Goal: Task Accomplishment & Management: Use online tool/utility

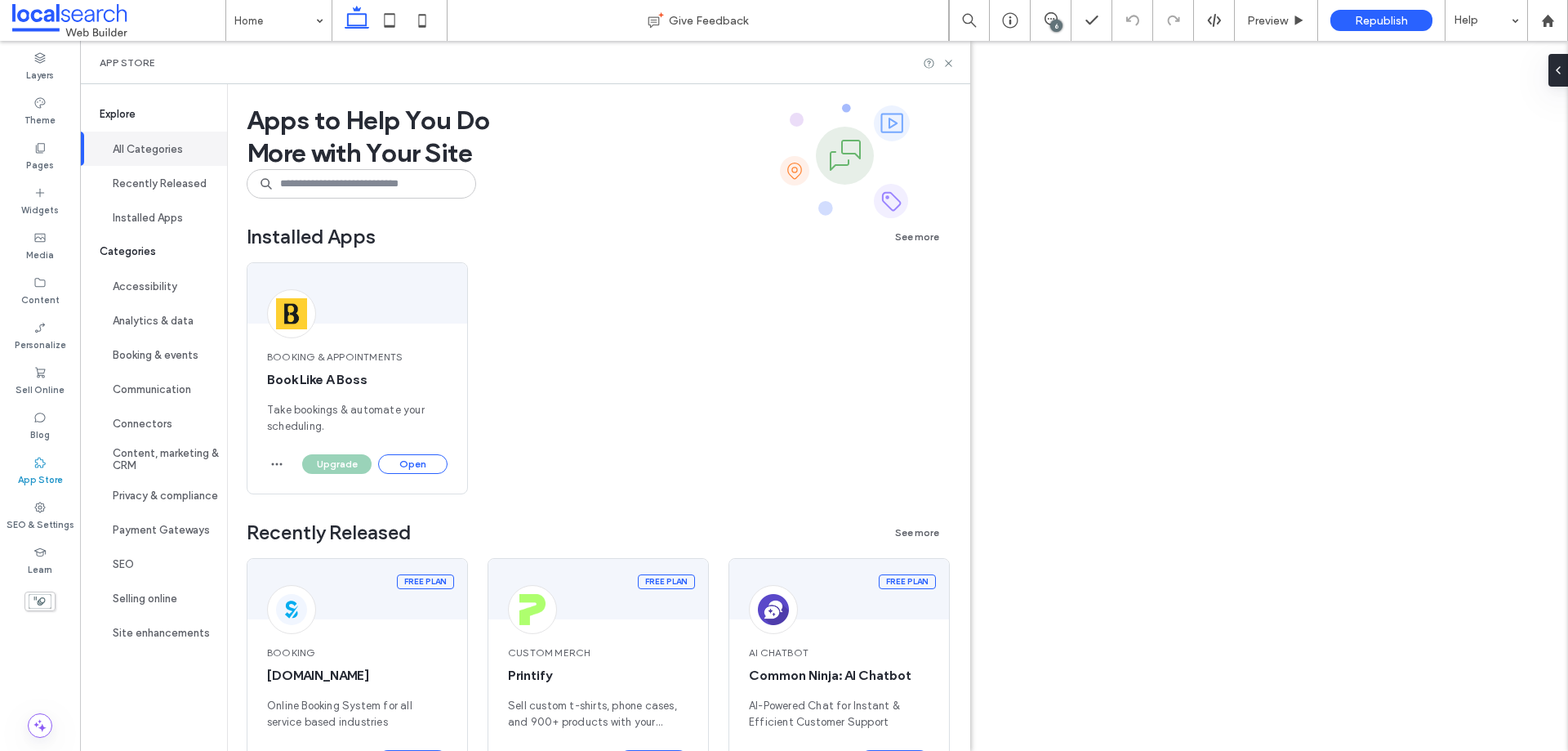
click at [406, 462] on button "Open" at bounding box center [412, 464] width 69 height 19
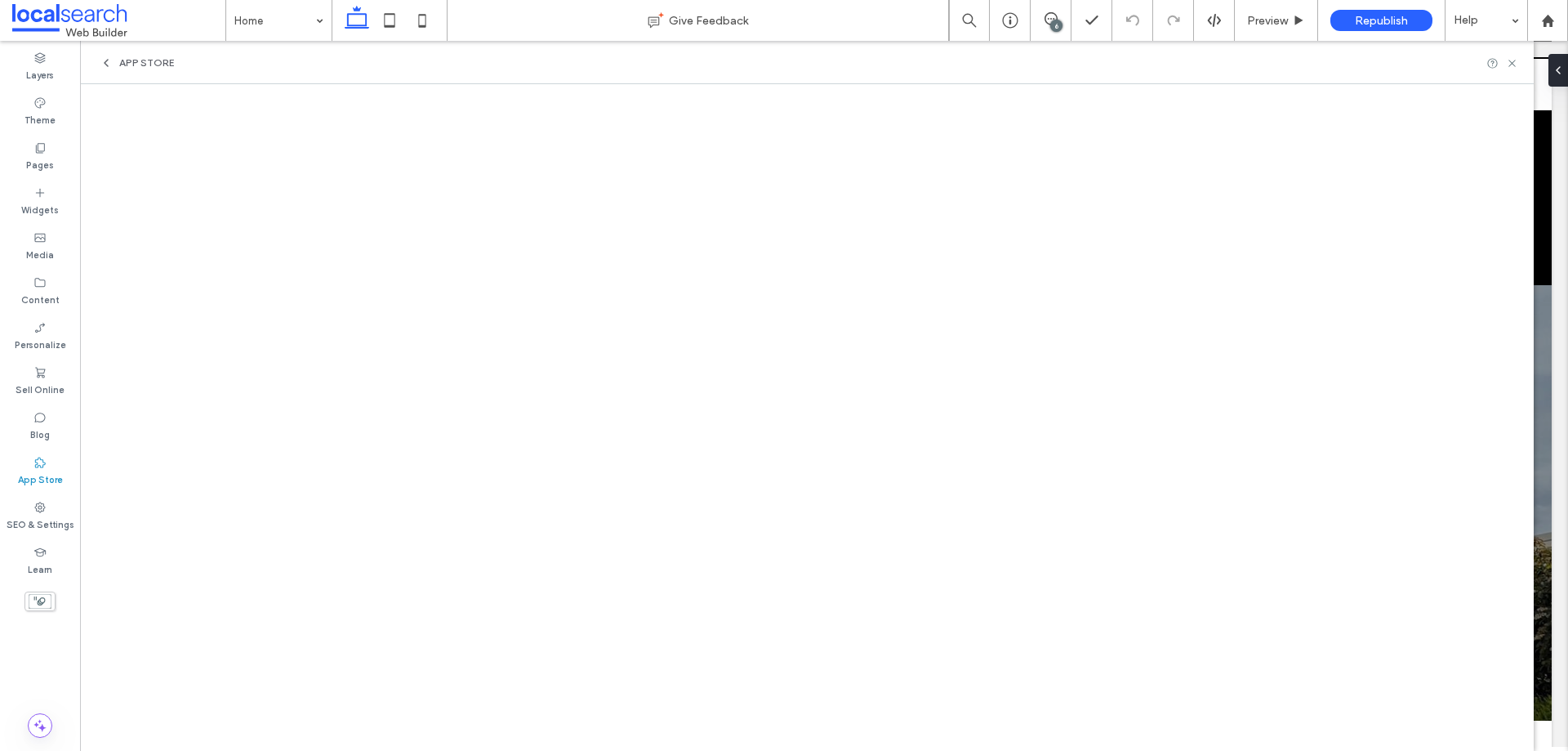
scroll to position [82, 0]
click at [1508, 58] on icon at bounding box center [1512, 63] width 13 height 13
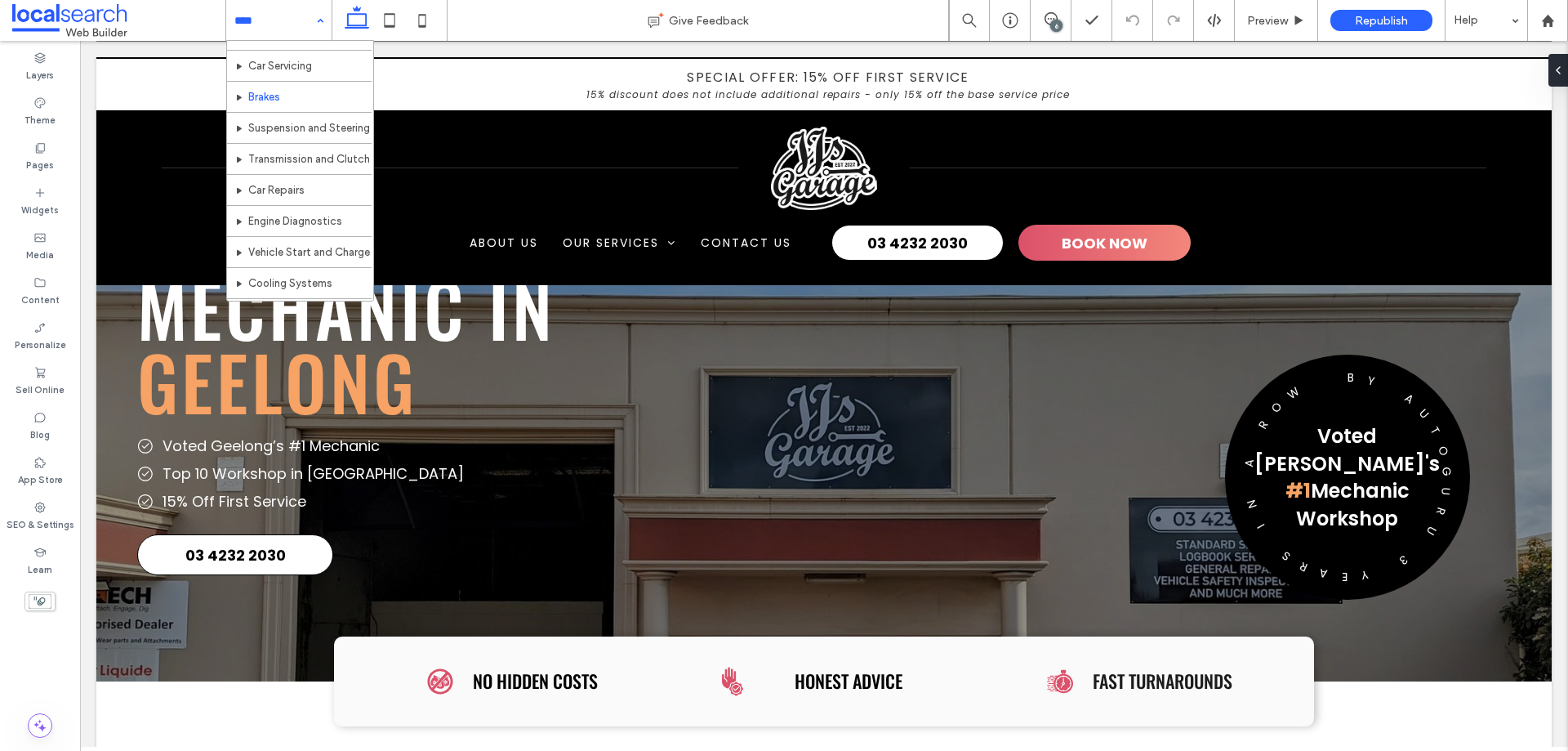
scroll to position [79, 0]
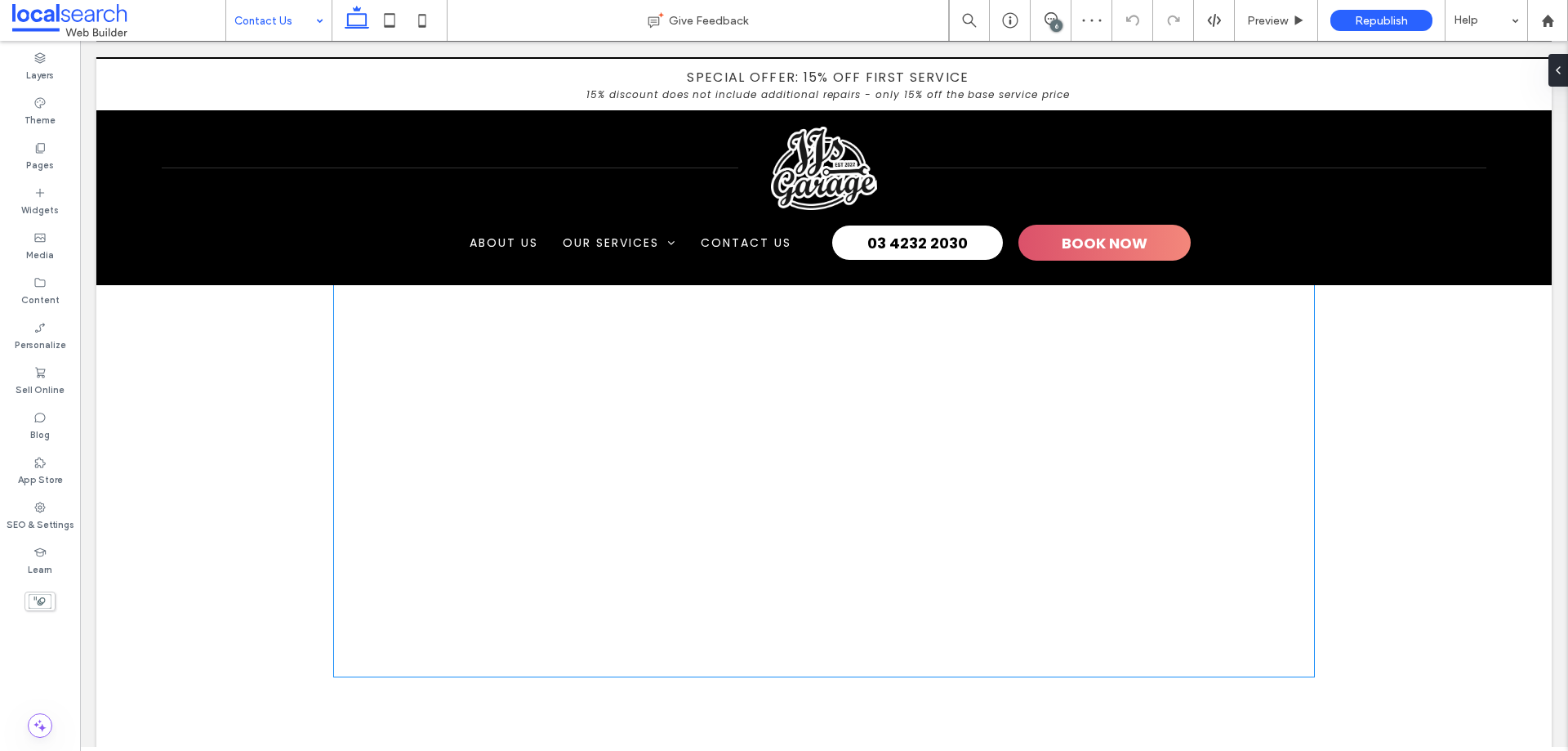
click at [695, 458] on div at bounding box center [824, 451] width 980 height 451
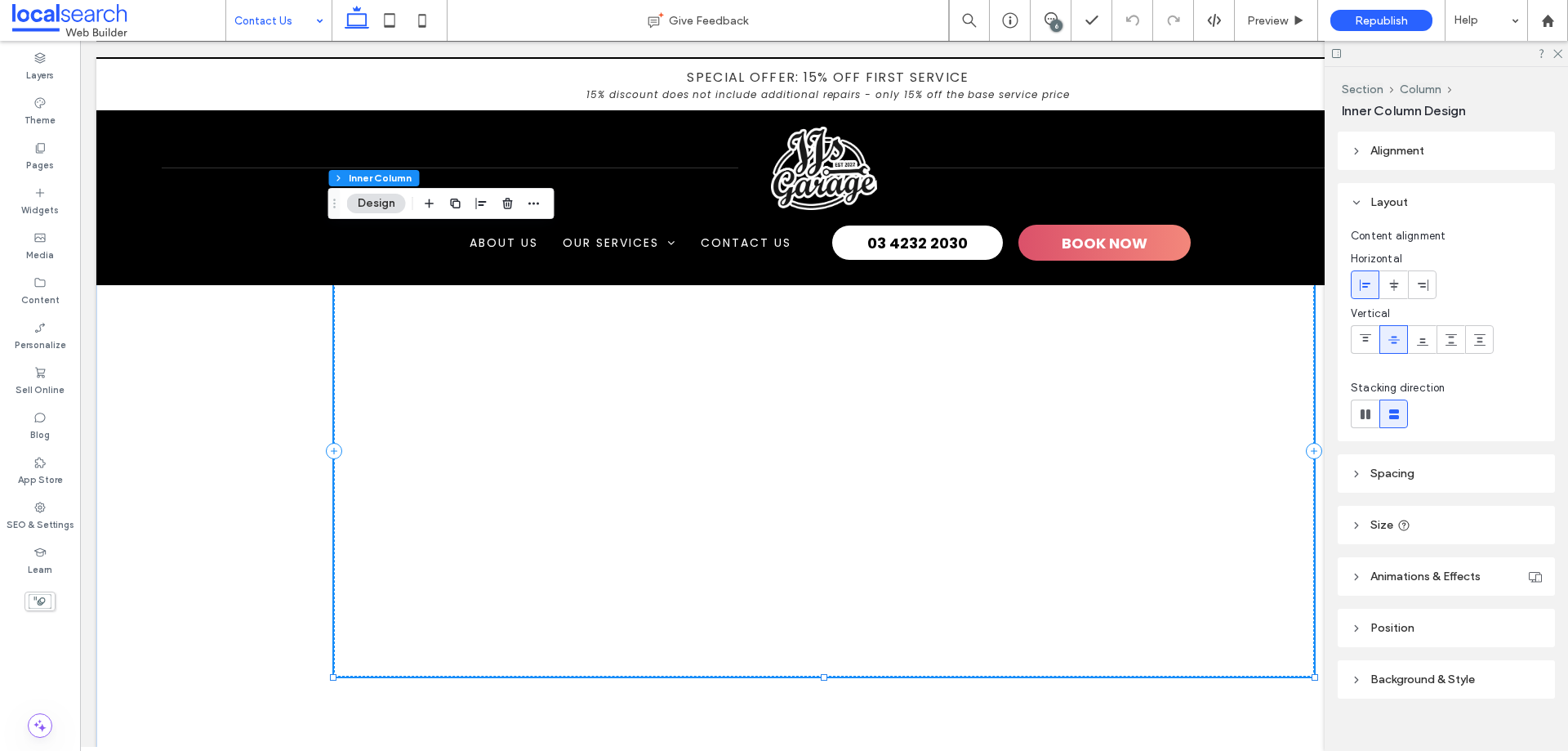
click at [684, 431] on div at bounding box center [824, 451] width 980 height 451
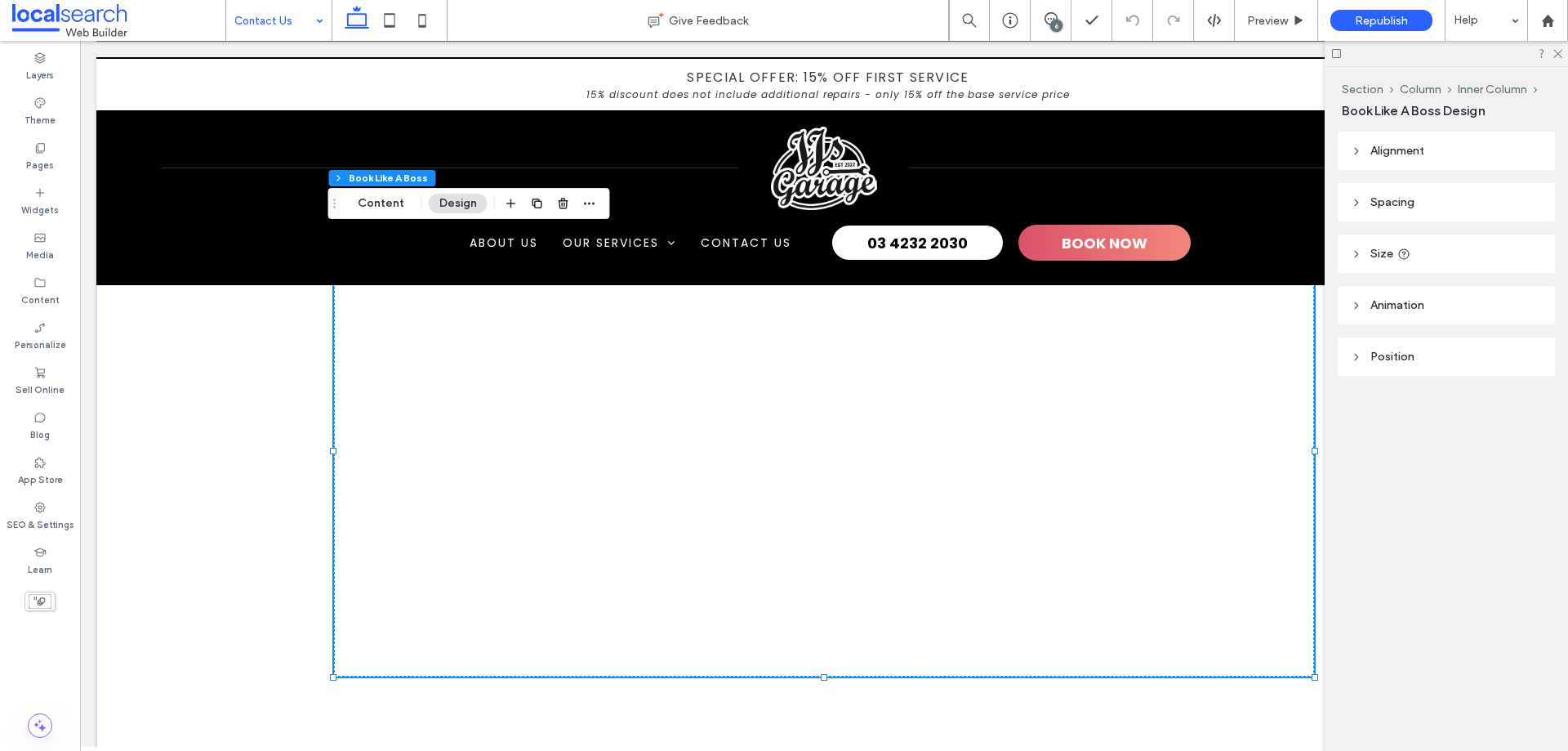
click at [684, 431] on div at bounding box center [824, 451] width 980 height 451
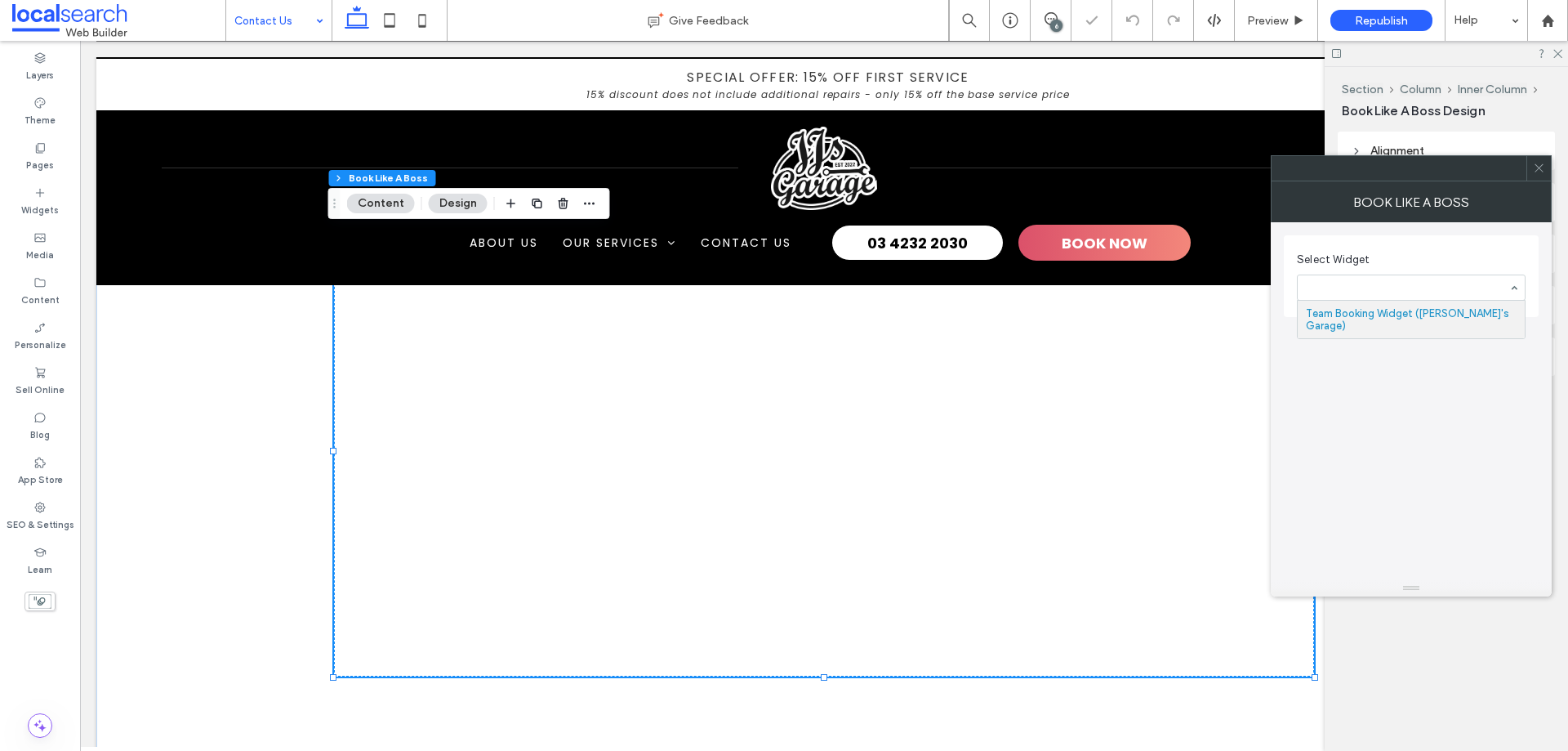
click at [1538, 169] on icon at bounding box center [1539, 168] width 13 height 13
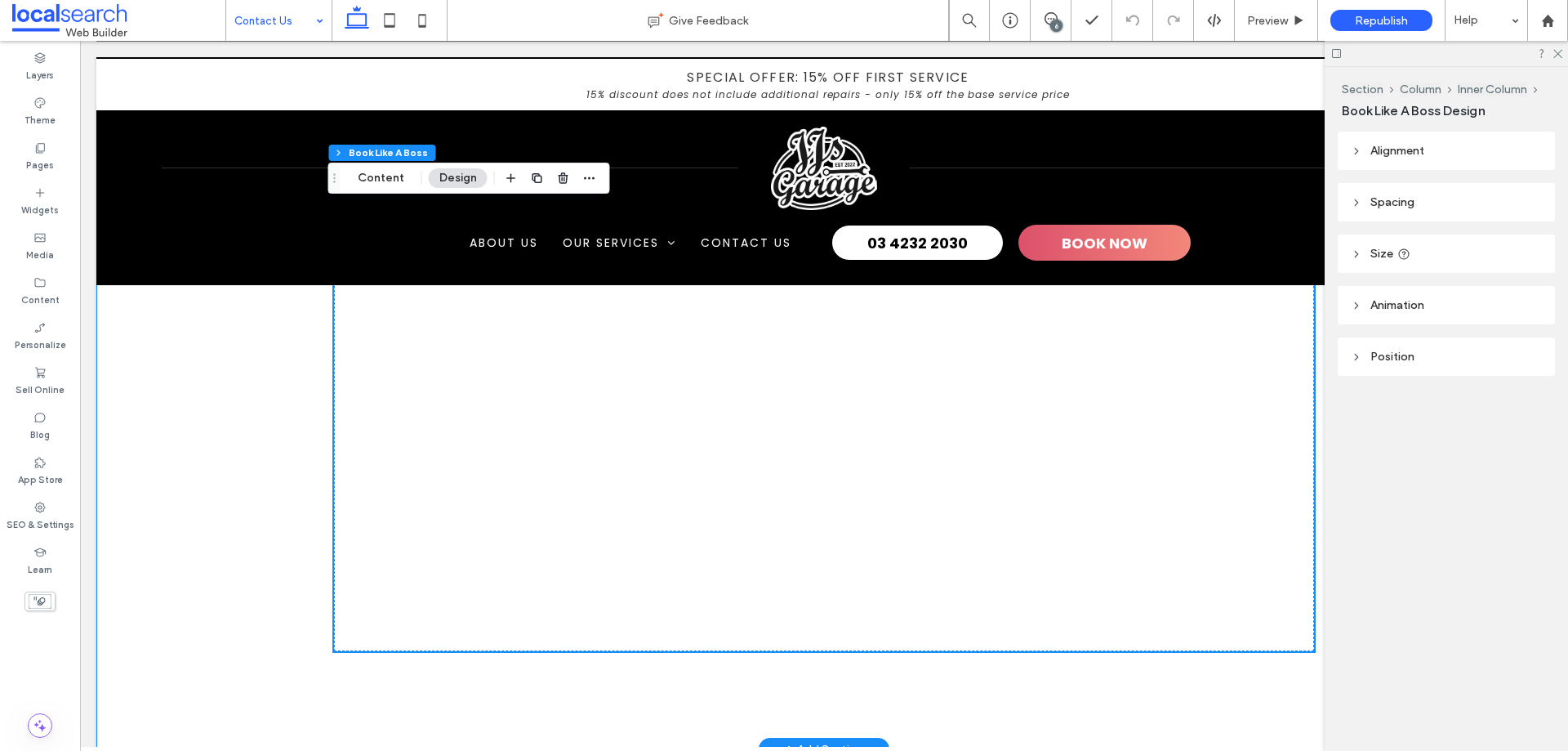
scroll to position [2127, 0]
